Goal: Task Accomplishment & Management: Use online tool/utility

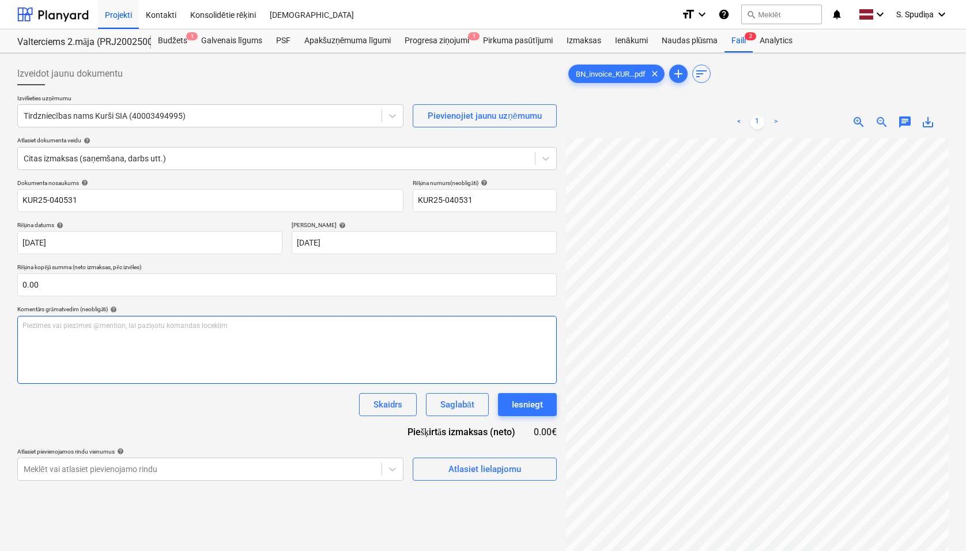
scroll to position [75, 57]
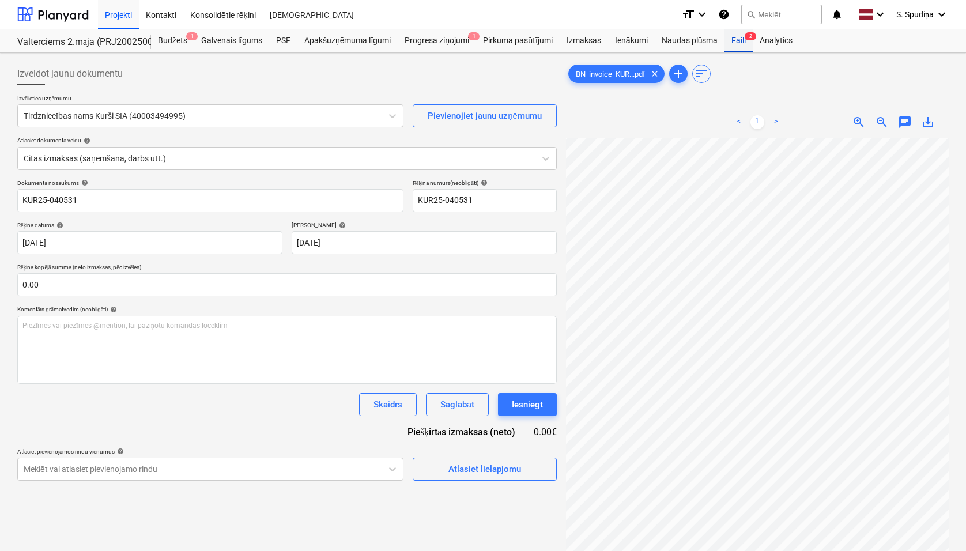
click at [736, 41] on div "Faili 2" at bounding box center [738, 40] width 28 height 23
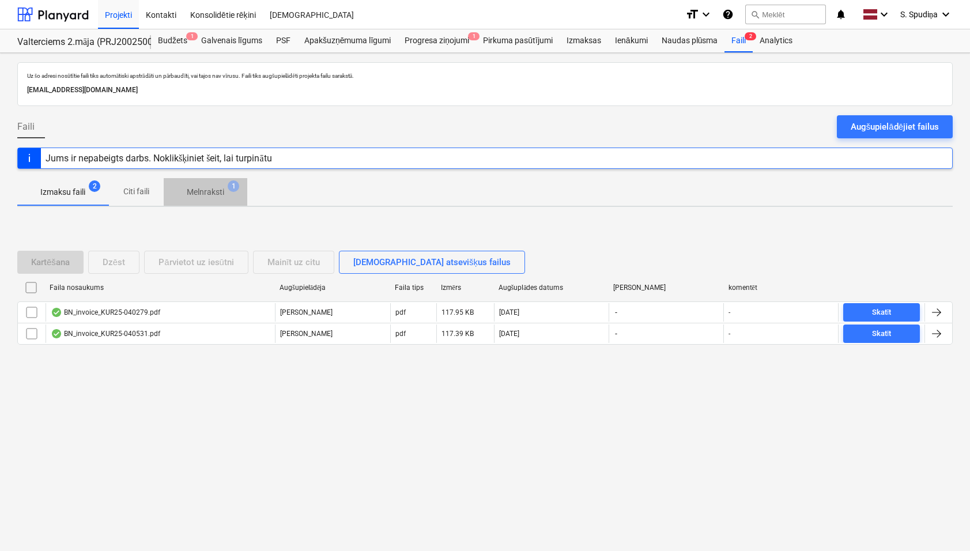
click at [218, 192] on p "Melnraksti" at bounding box center [205, 192] width 37 height 12
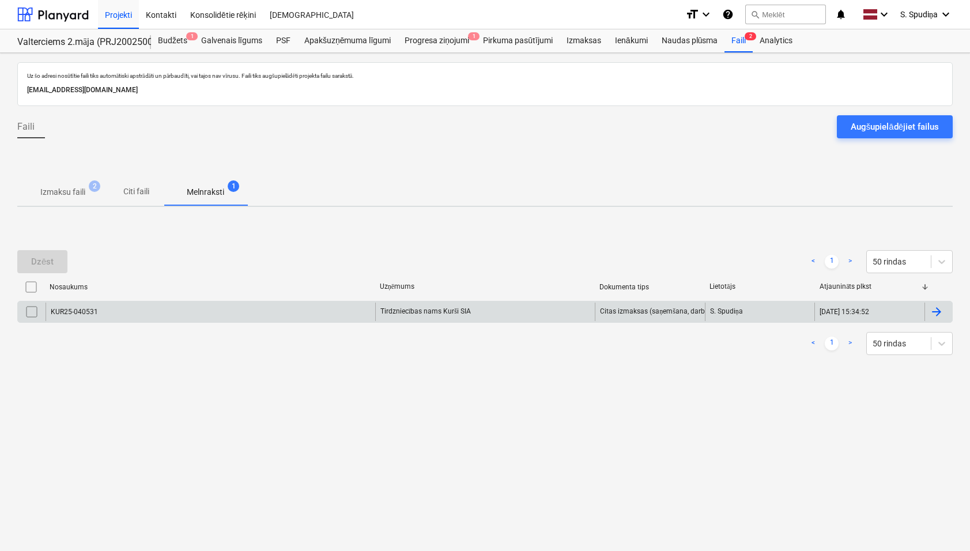
click at [163, 309] on div "KUR25-040531" at bounding box center [211, 311] width 330 height 18
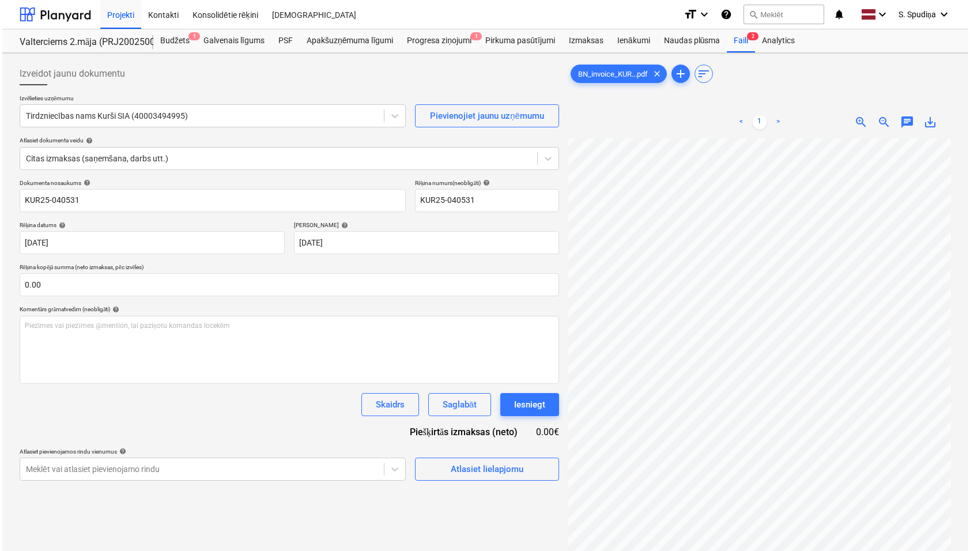
scroll to position [115, 0]
click at [487, 463] on div "Atlasiet lielapjomu" at bounding box center [484, 468] width 73 height 15
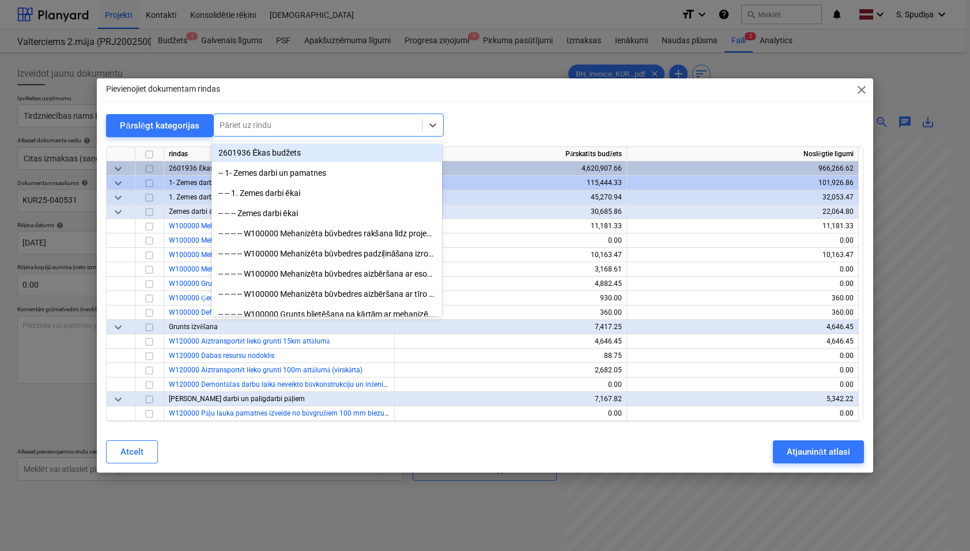
click at [319, 131] on div at bounding box center [317, 125] width 196 height 12
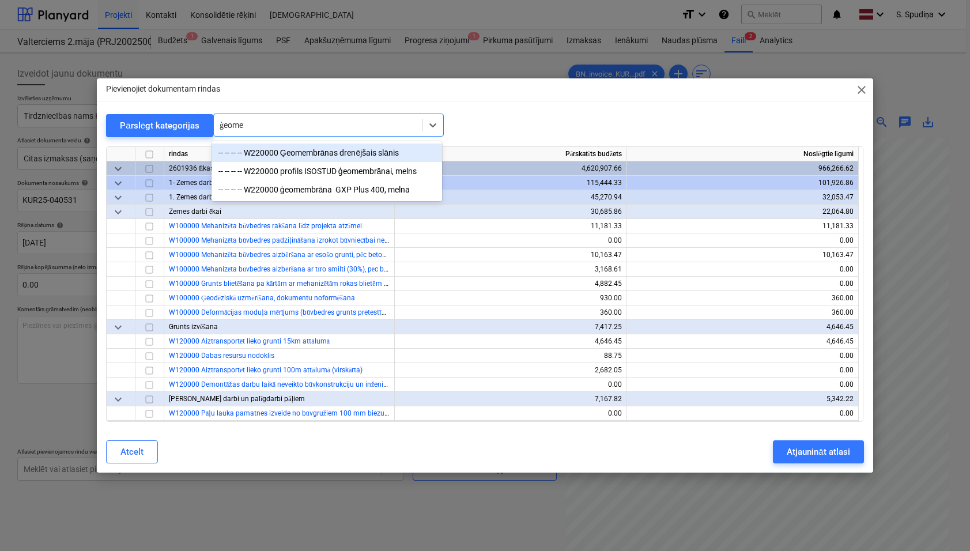
type input "ģeomem"
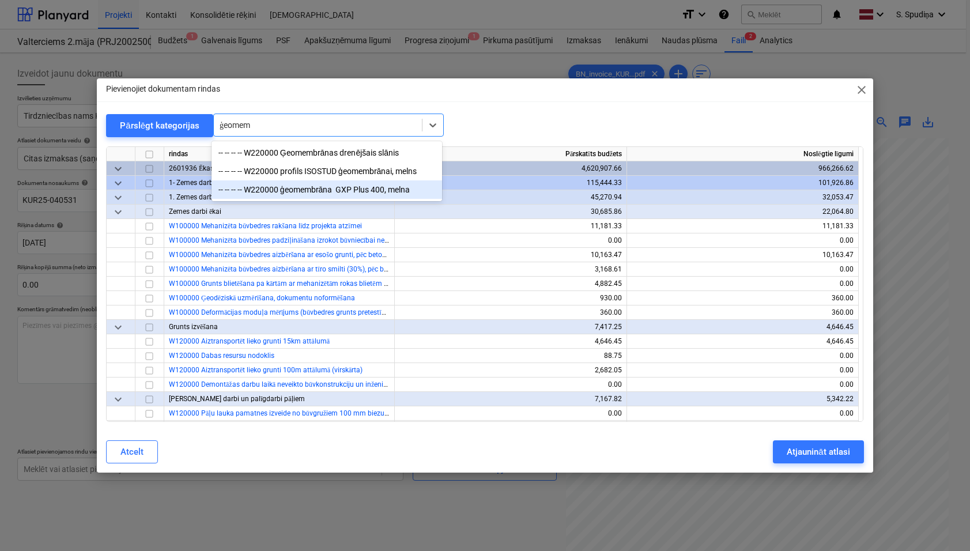
click at [366, 191] on div "-- -- -- -- W220000 ģeomembrāna GXP Plus 400, melna" at bounding box center [326, 189] width 230 height 18
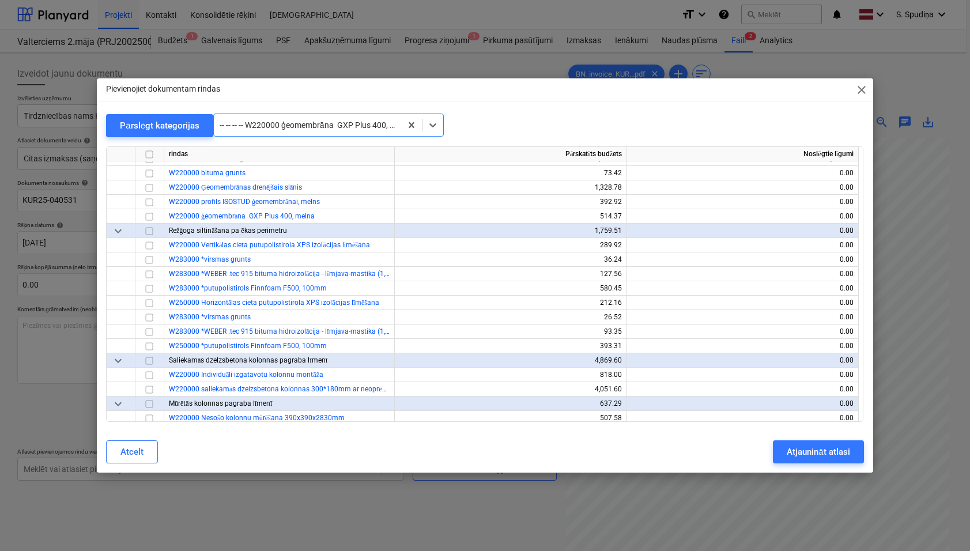
scroll to position [1181, 0]
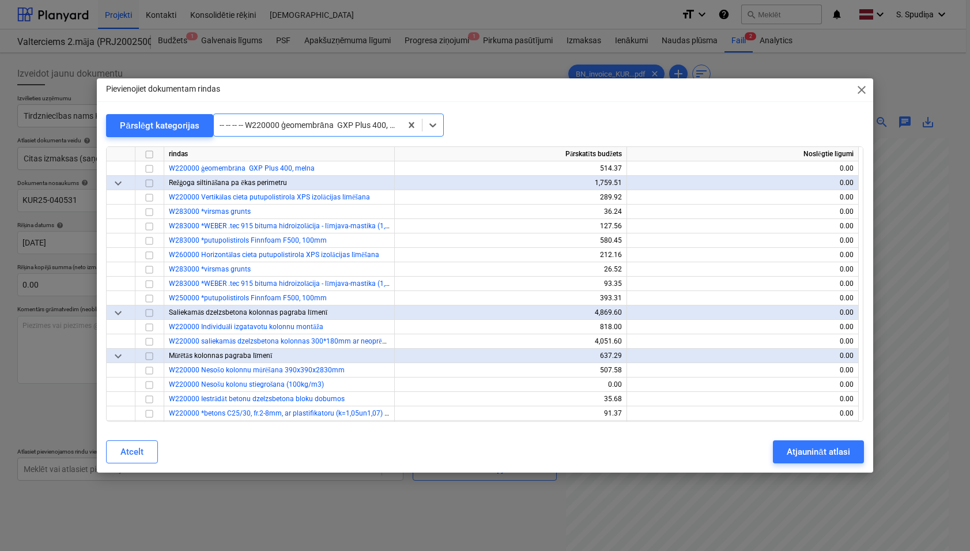
drag, startPoint x: 860, startPoint y: 90, endPoint x: 854, endPoint y: 115, distance: 25.3
click at [860, 90] on span "close" at bounding box center [861, 90] width 14 height 14
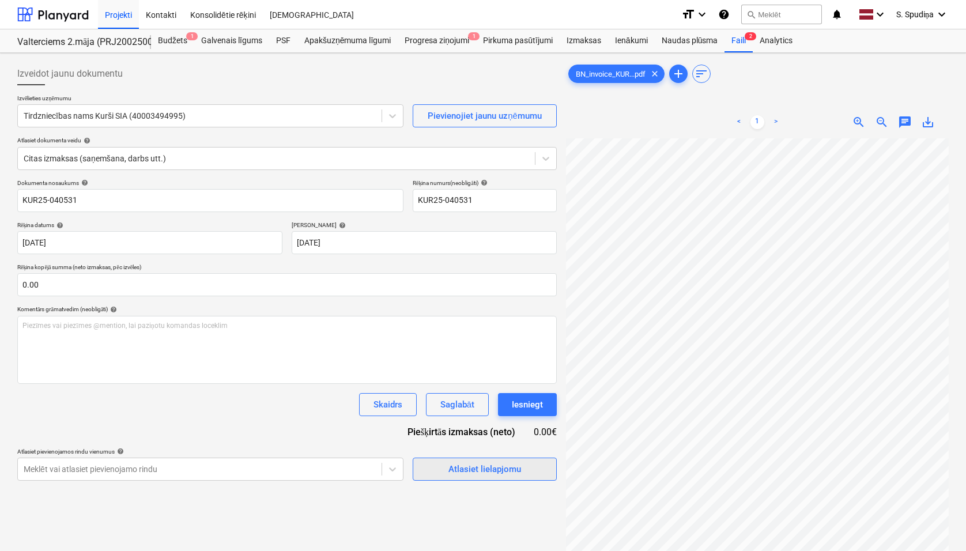
click at [474, 470] on div "Atlasiet lielapjomu" at bounding box center [484, 468] width 73 height 15
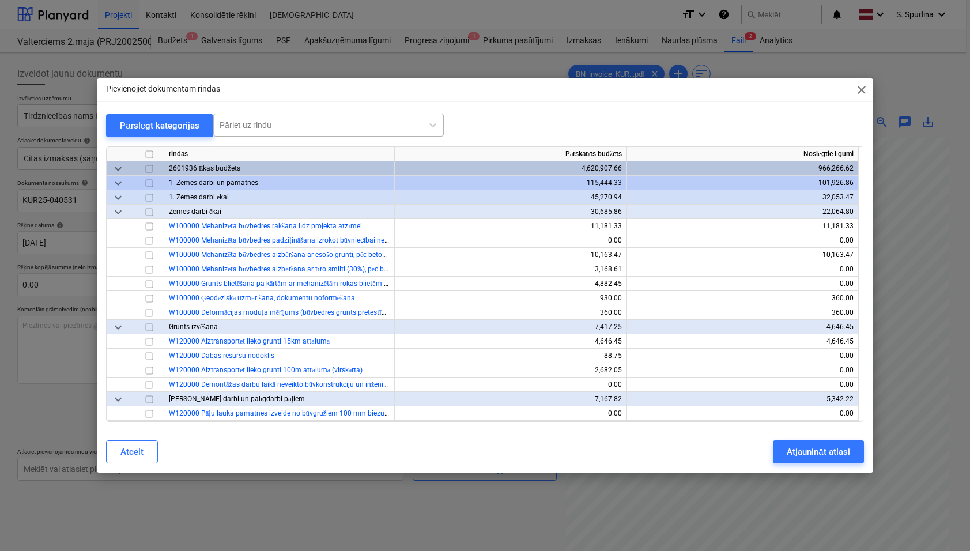
click at [278, 120] on div at bounding box center [317, 125] width 196 height 12
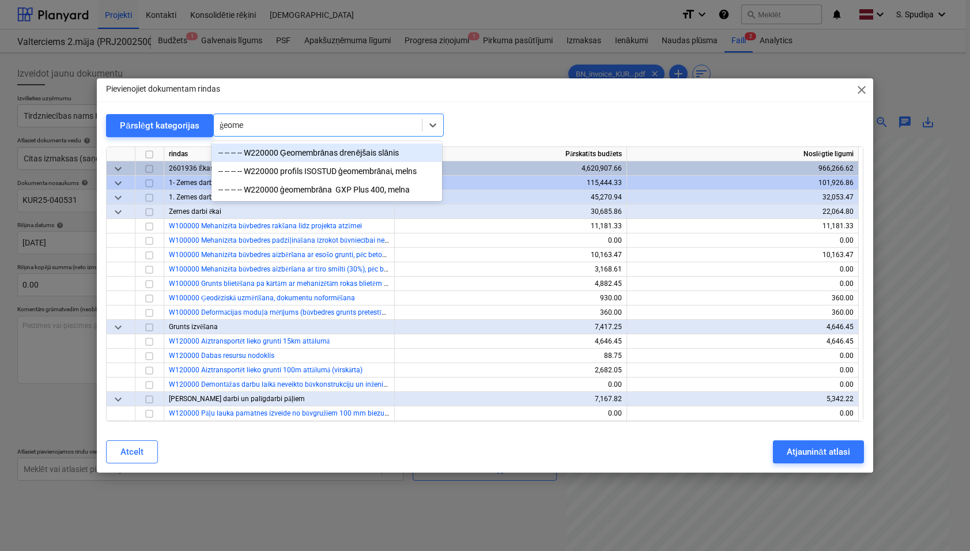
type input "ģeomem"
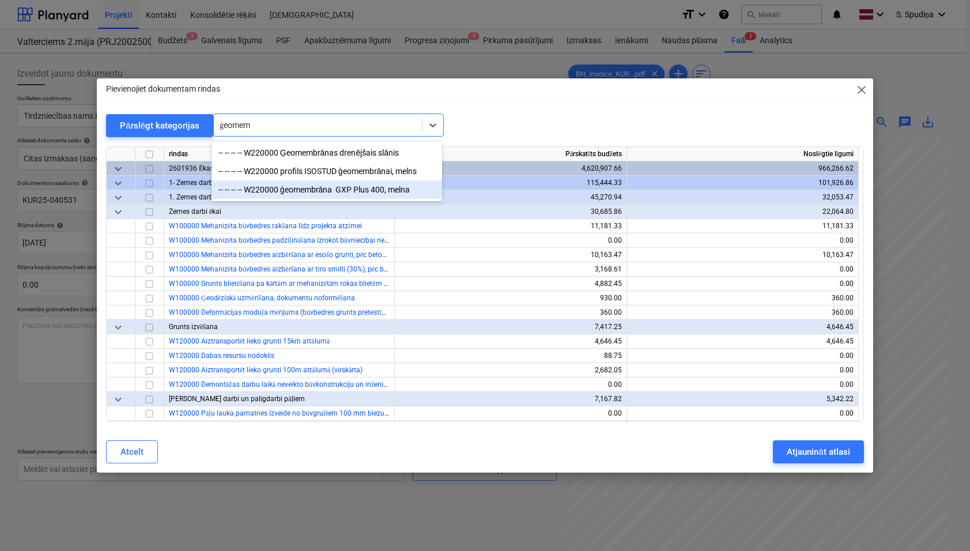
click at [292, 199] on div "-- -- -- -- W220000 ģeomembrāna GXP Plus 400, melna" at bounding box center [326, 189] width 230 height 18
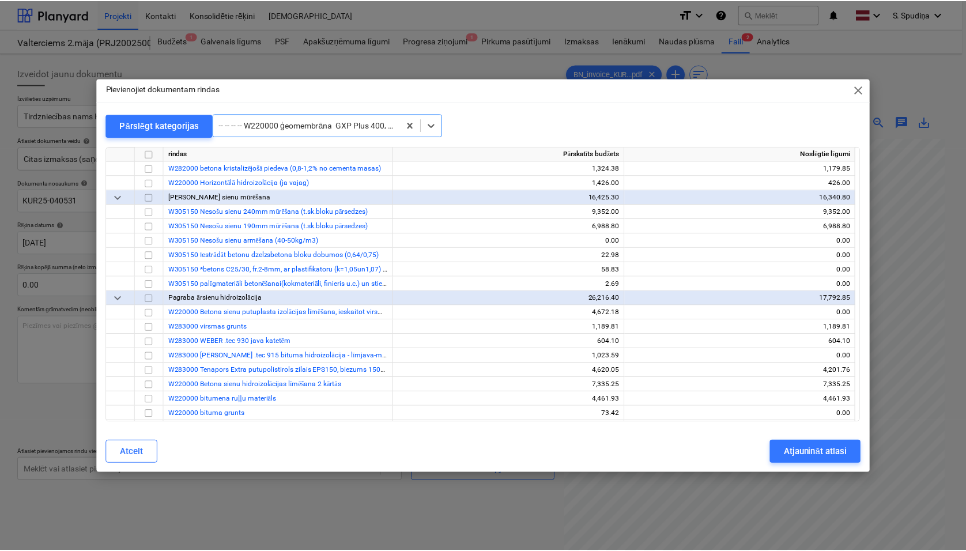
scroll to position [1008, 0]
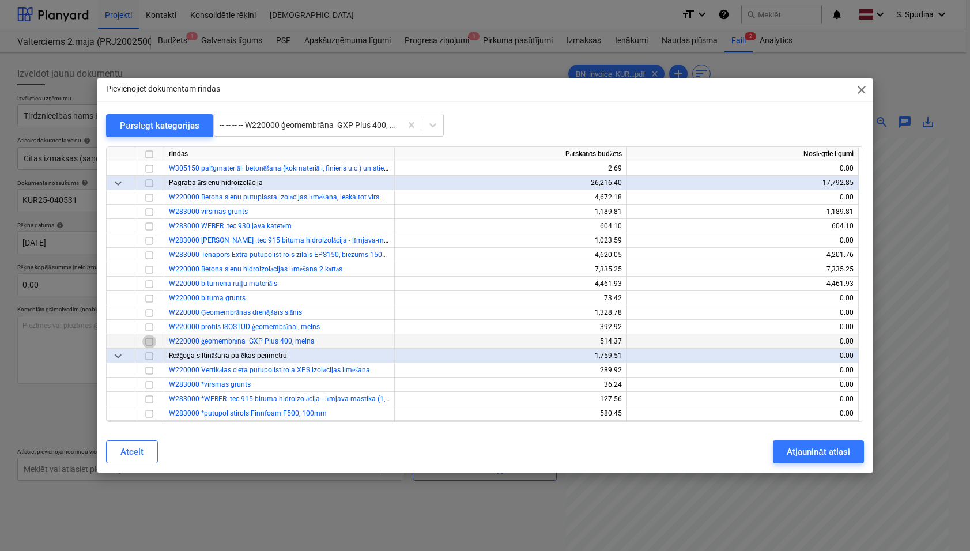
click at [153, 343] on input "checkbox" at bounding box center [149, 342] width 14 height 14
click at [833, 449] on div "Atjaunināt atlasi" at bounding box center [817, 451] width 63 height 15
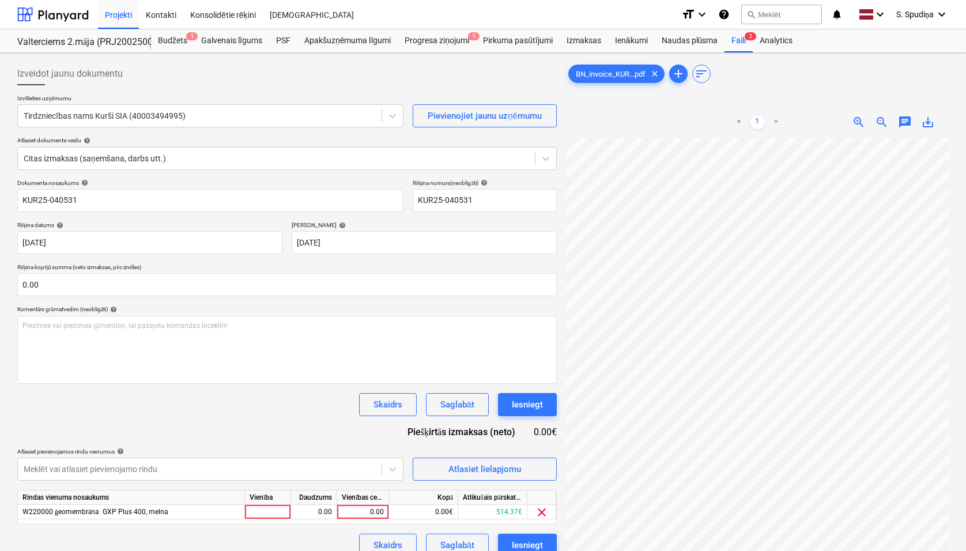
scroll to position [165, 258]
click at [354, 509] on div "0.00" at bounding box center [363, 512] width 42 height 14
type input "332.88"
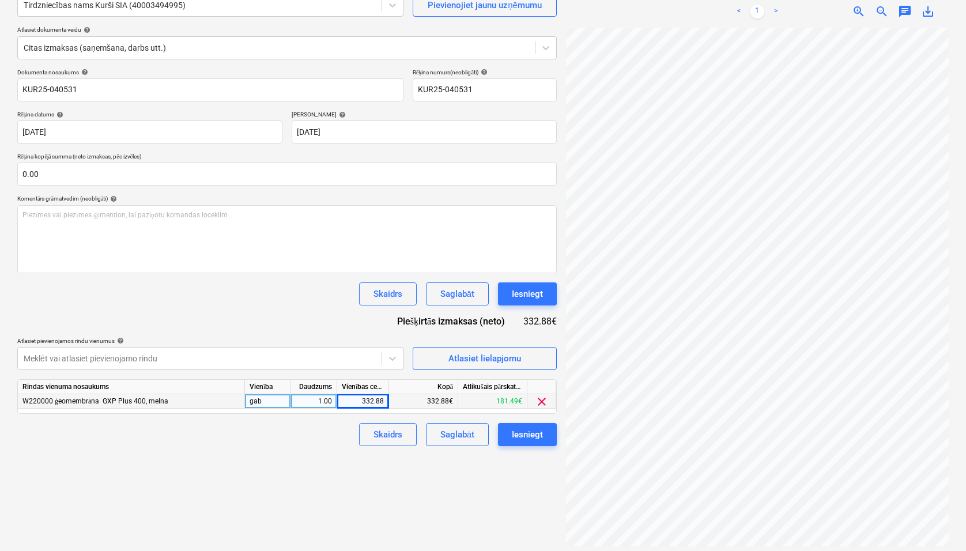
scroll to position [115, 0]
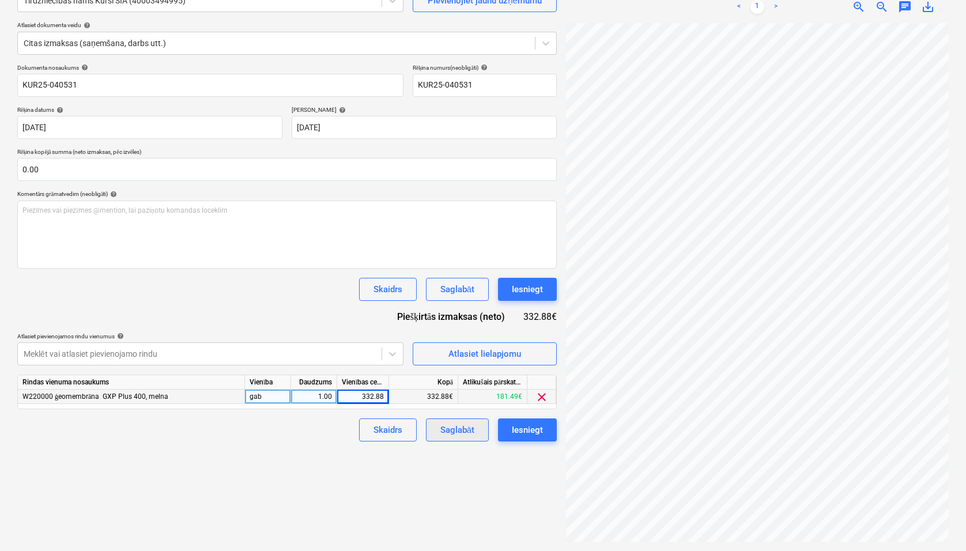
click at [463, 434] on div "Saglabāt" at bounding box center [457, 429] width 34 height 15
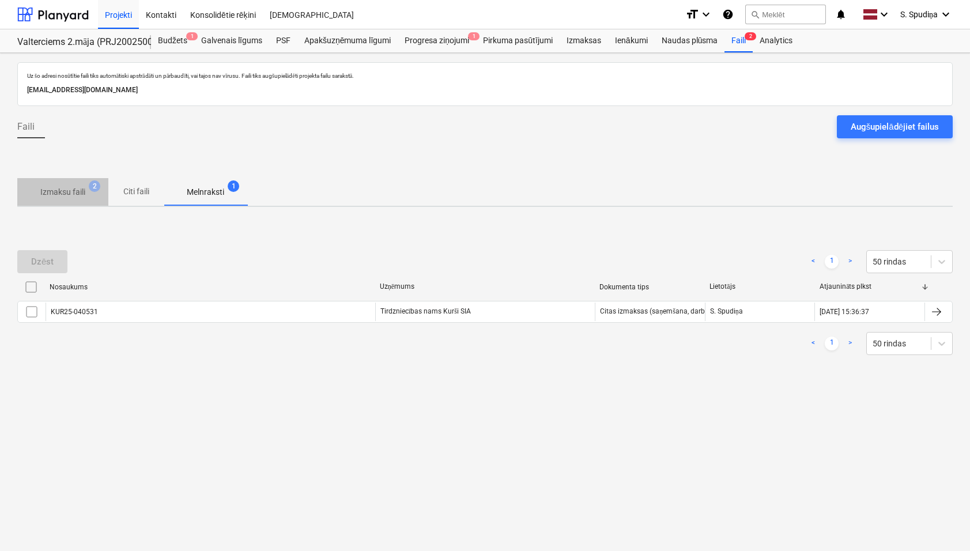
click at [71, 191] on p "Izmaksu faili" at bounding box center [62, 192] width 45 height 12
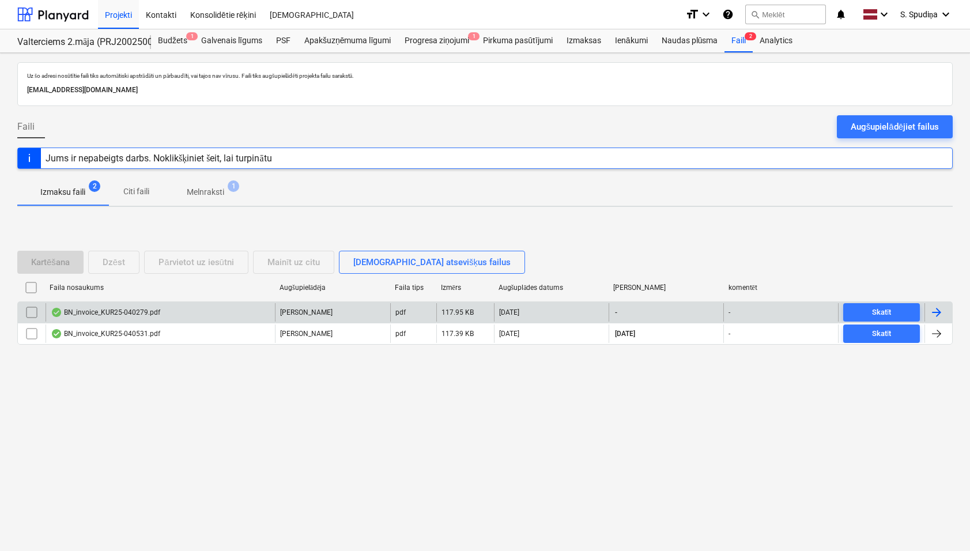
click at [118, 305] on div "BN_invoice_KUR25-040279.pdf" at bounding box center [160, 312] width 229 height 18
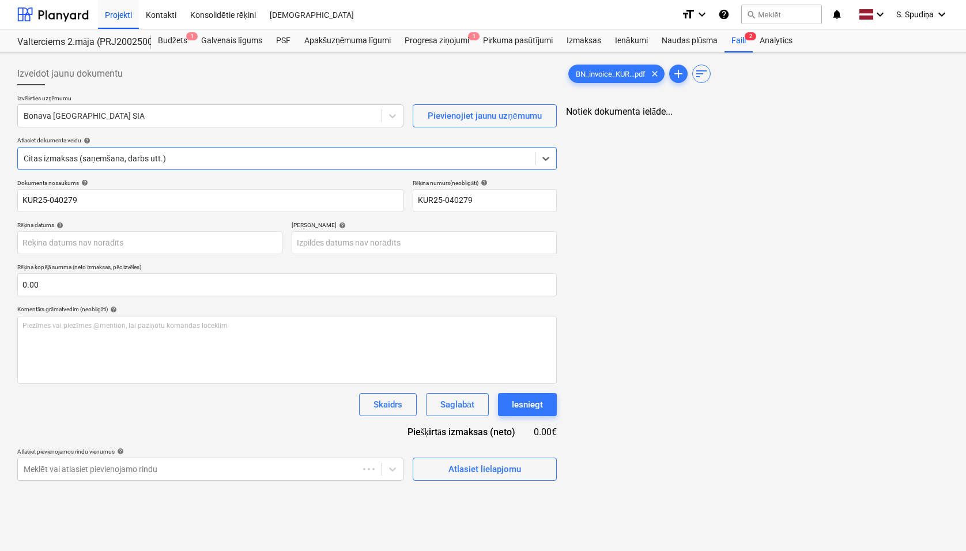
type input "KUR25-040279"
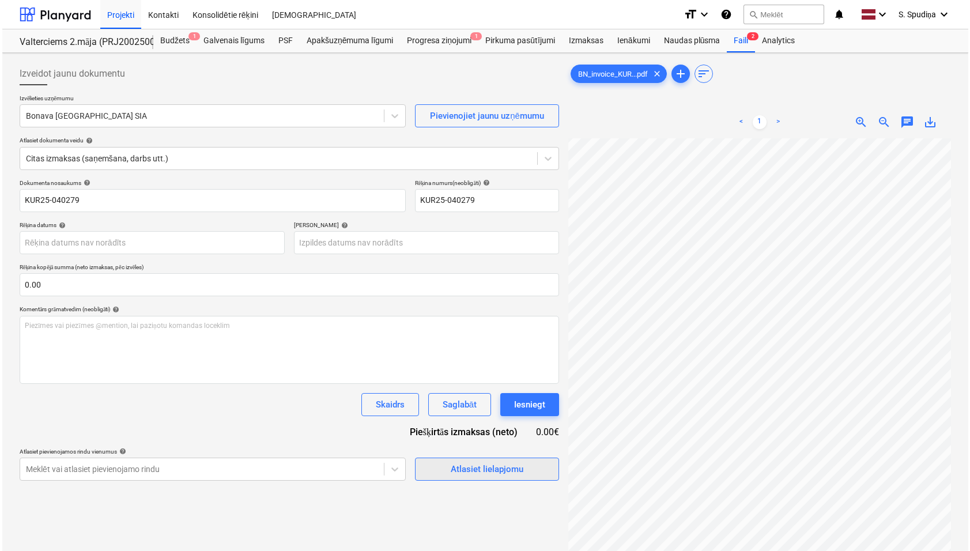
scroll to position [146, 258]
click at [487, 461] on div "Atlasiet lielapjomu" at bounding box center [484, 468] width 73 height 15
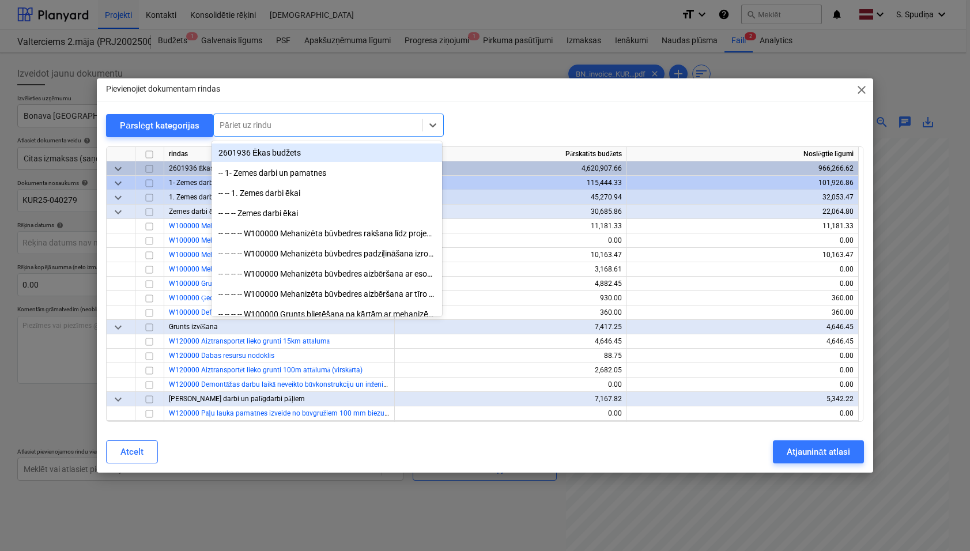
click at [281, 127] on div at bounding box center [317, 125] width 196 height 12
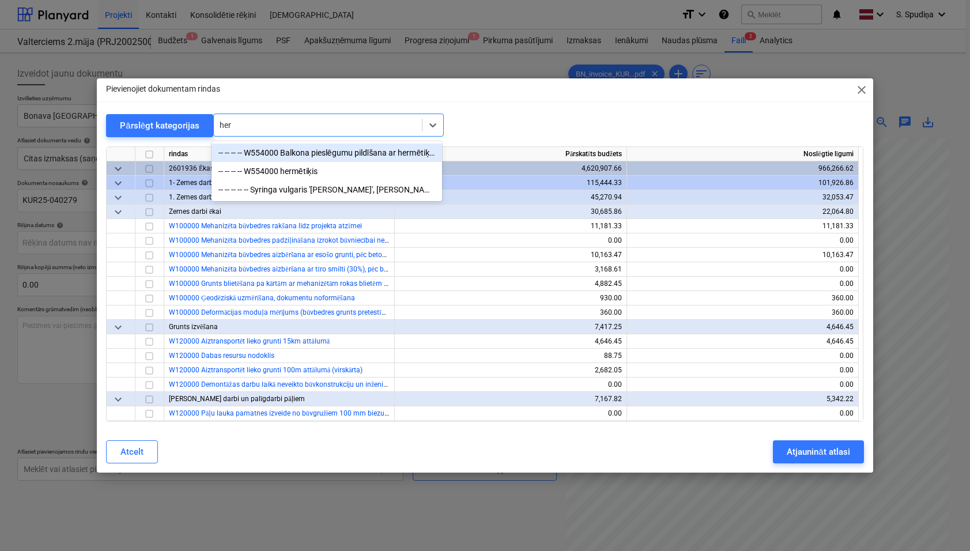
type input "herm"
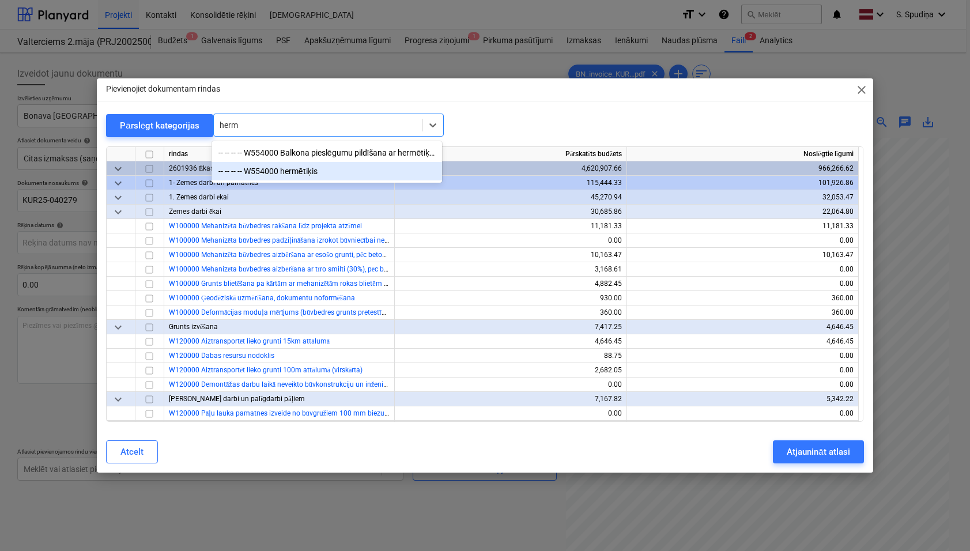
click at [308, 166] on div "-- -- -- -- W554000 hermētiķis" at bounding box center [326, 171] width 230 height 18
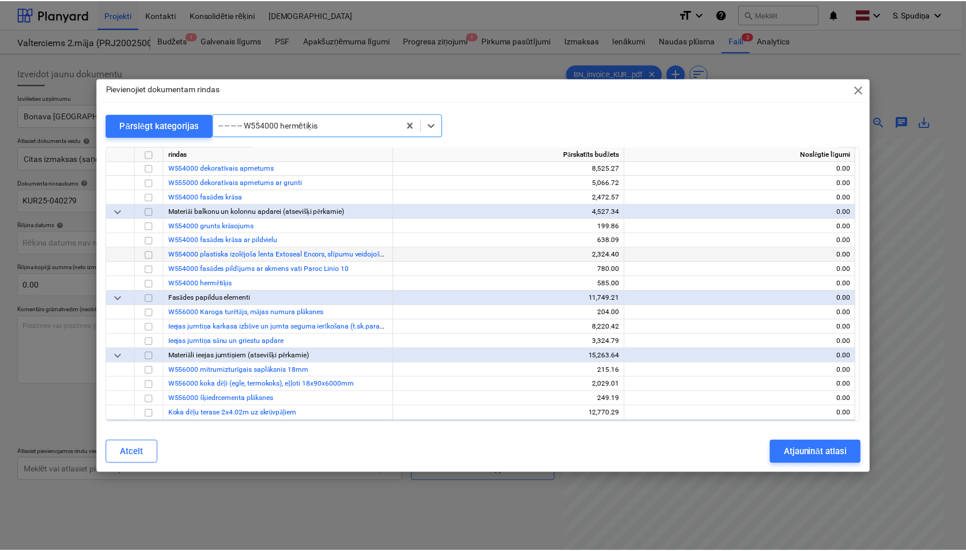
scroll to position [5516, 0]
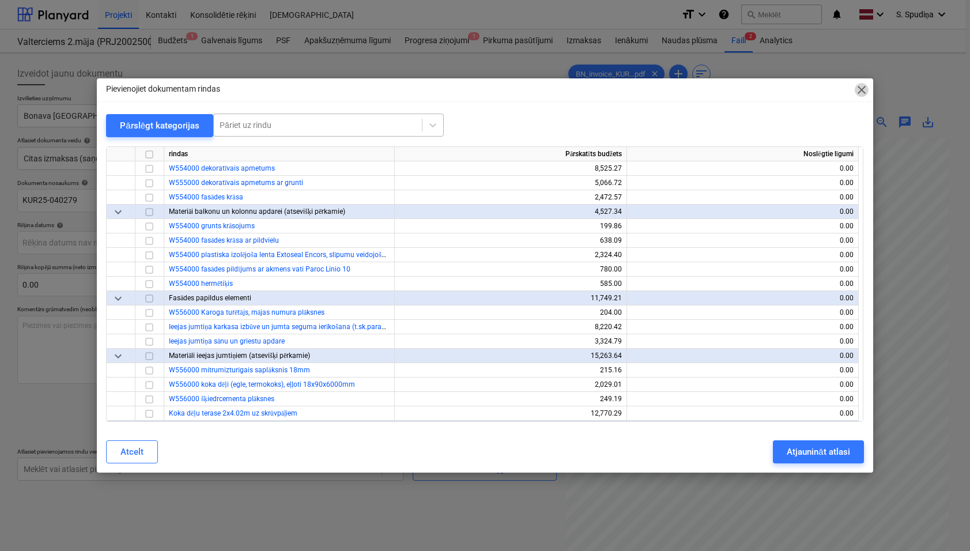
click at [860, 87] on span "close" at bounding box center [861, 90] width 14 height 14
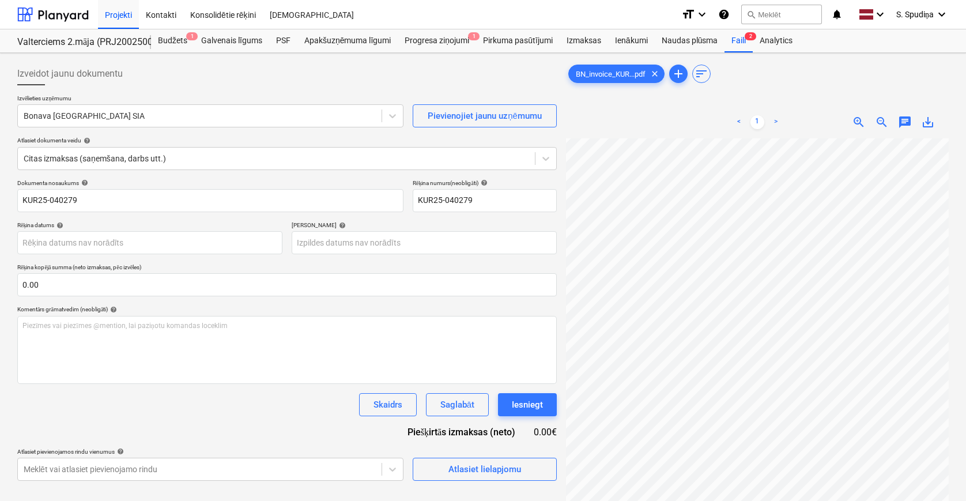
scroll to position [123, 84]
click at [876, 119] on span "zoom_out" at bounding box center [882, 122] width 14 height 14
click at [861, 116] on span "zoom_in" at bounding box center [858, 122] width 14 height 14
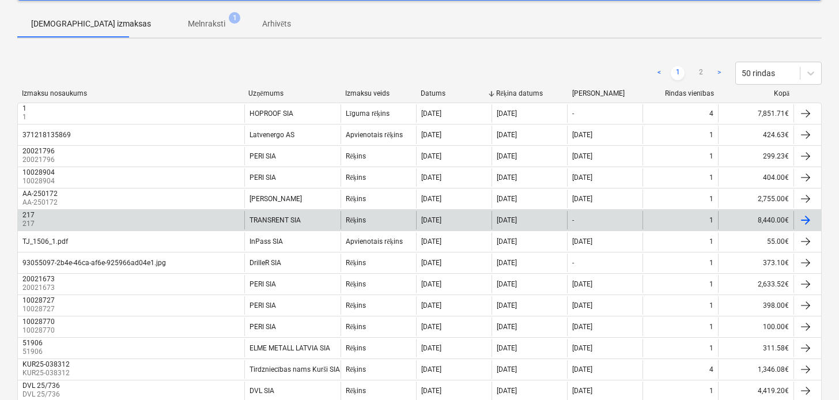
scroll to position [173, 0]
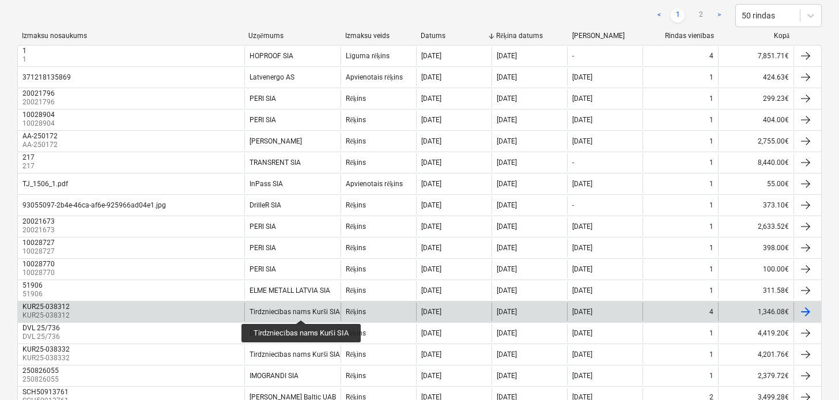
click at [302, 309] on div "Tirdzniecības nams Kurši SIA" at bounding box center [294, 312] width 90 height 9
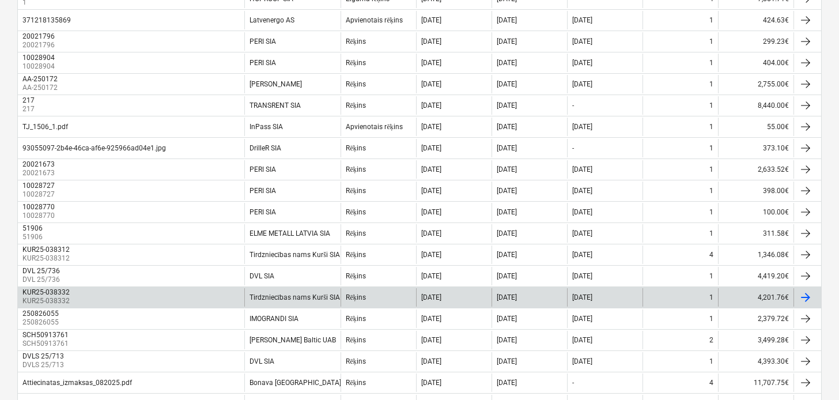
scroll to position [230, 0]
click at [279, 296] on div "Tirdzniecības nams Kurši SIA" at bounding box center [294, 297] width 90 height 9
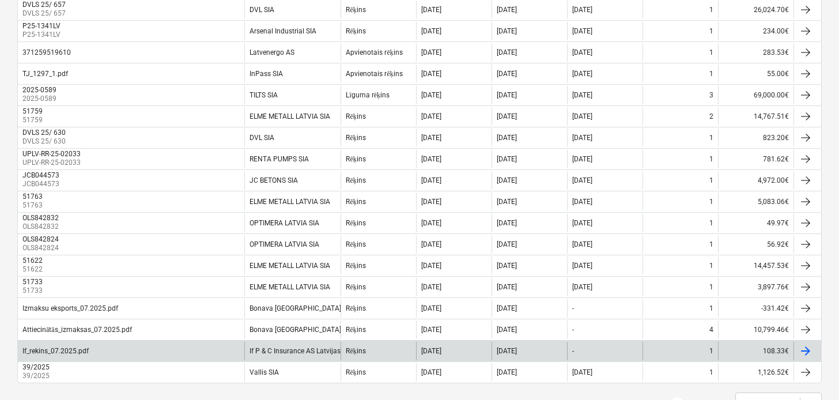
scroll to position [922, 0]
